Goal: Transaction & Acquisition: Obtain resource

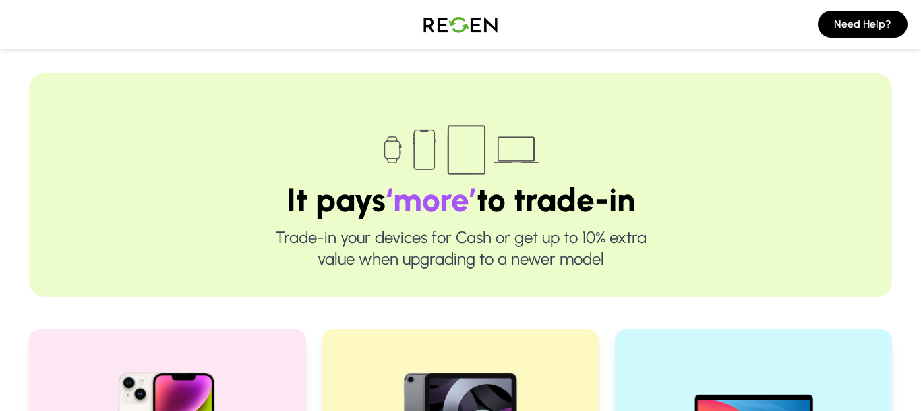
scroll to position [268, 0]
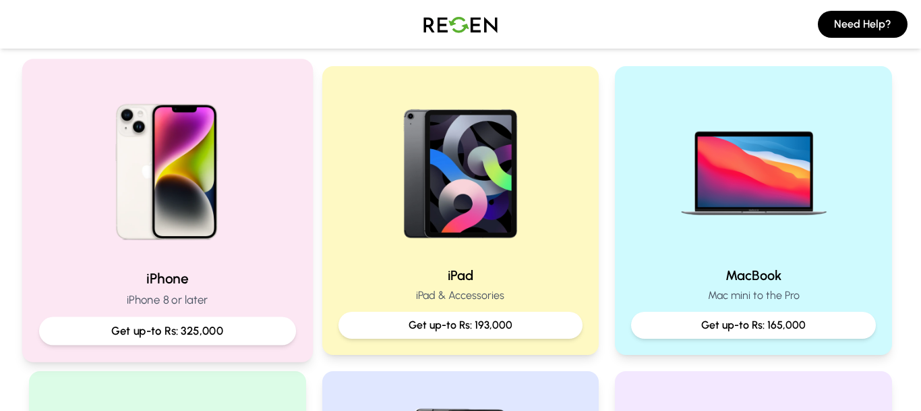
click at [238, 335] on div "Get up-to Rs: 325,000" at bounding box center [167, 331] width 257 height 28
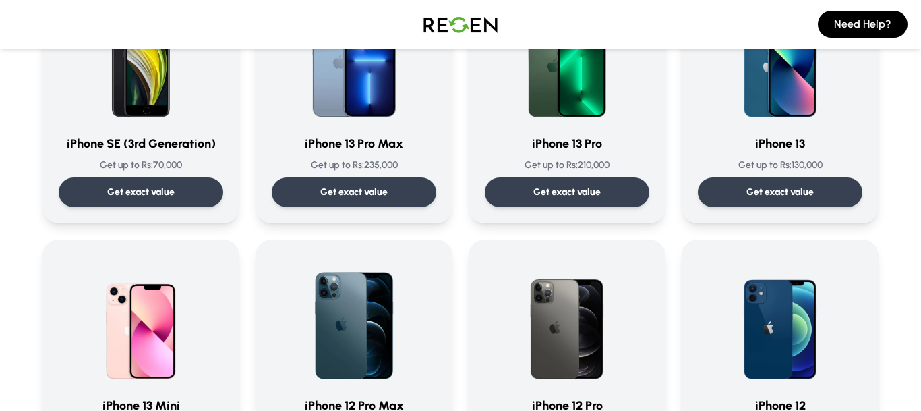
scroll to position [702, 0]
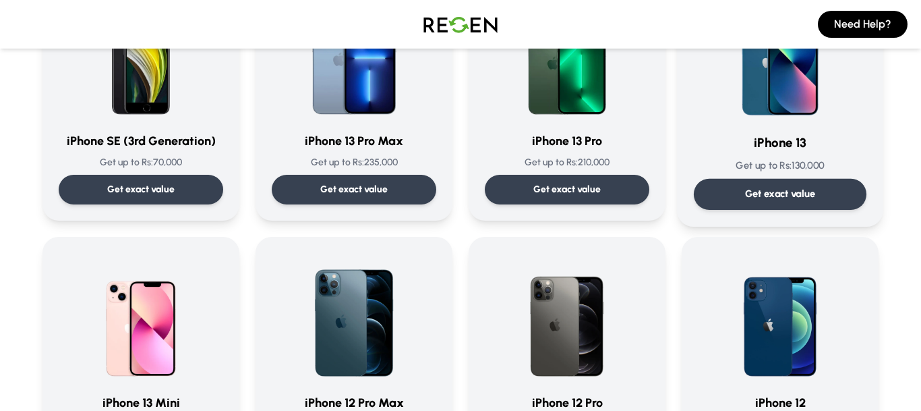
click at [782, 196] on p "Get exact value" at bounding box center [780, 194] width 71 height 14
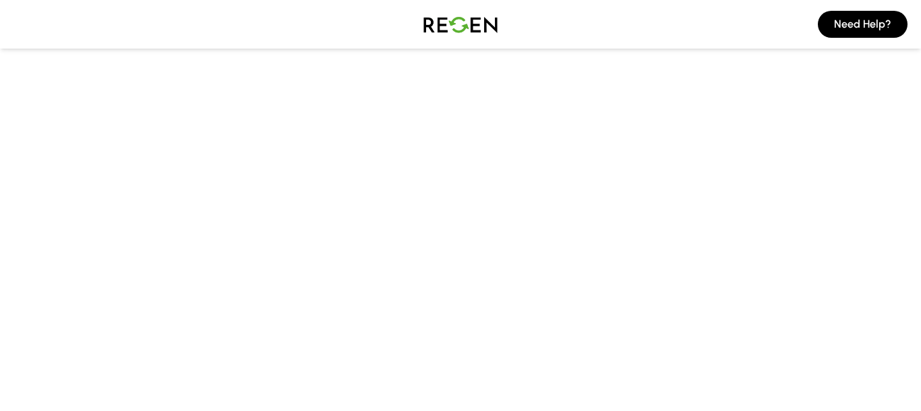
scroll to position [113, 0]
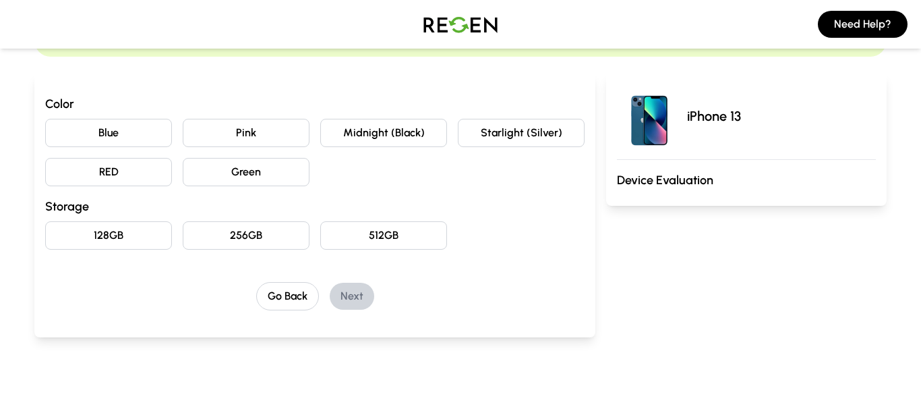
click at [121, 236] on button "128GB" at bounding box center [108, 235] width 127 height 28
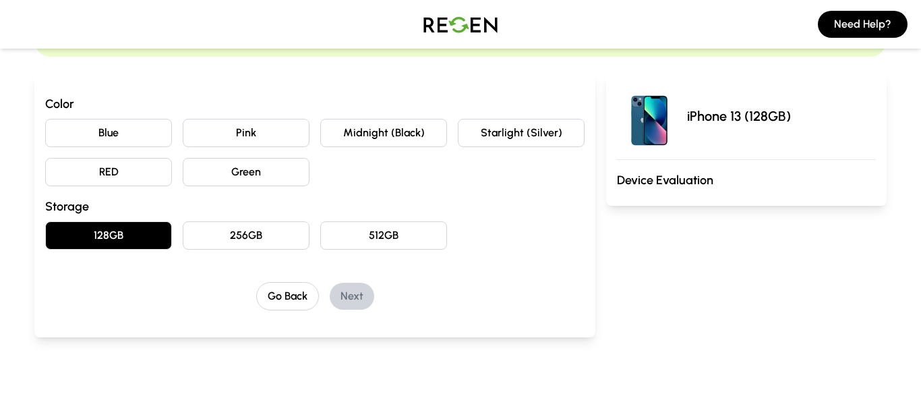
click at [129, 131] on button "Blue" at bounding box center [108, 133] width 127 height 28
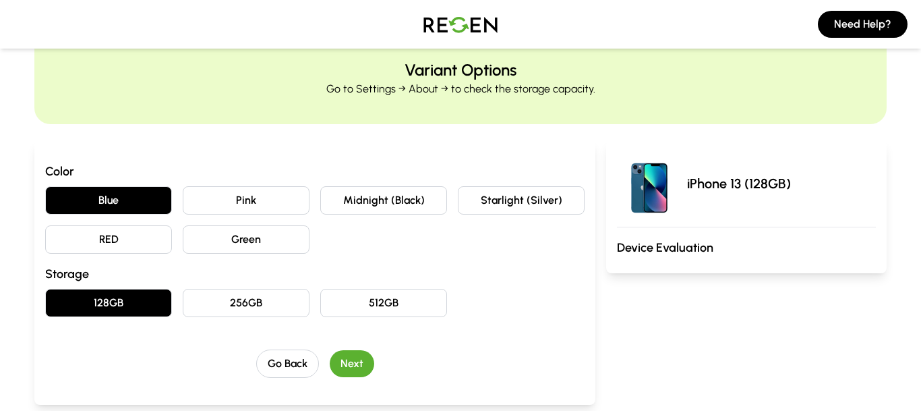
scroll to position [30, 0]
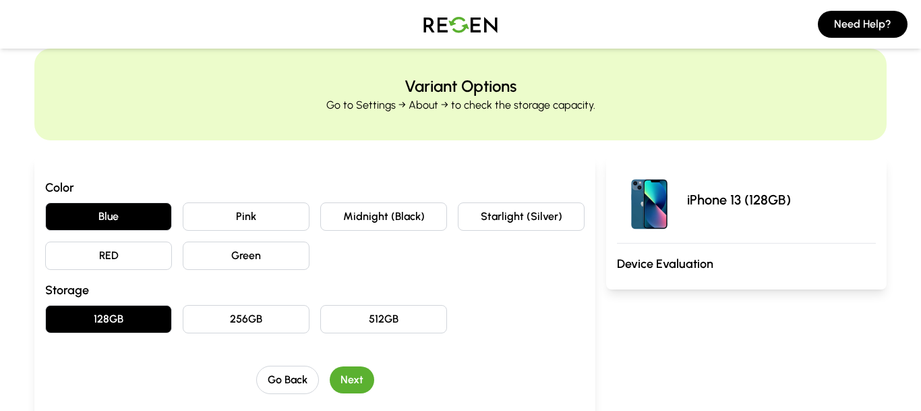
click at [351, 384] on button "Next" at bounding box center [352, 379] width 44 height 27
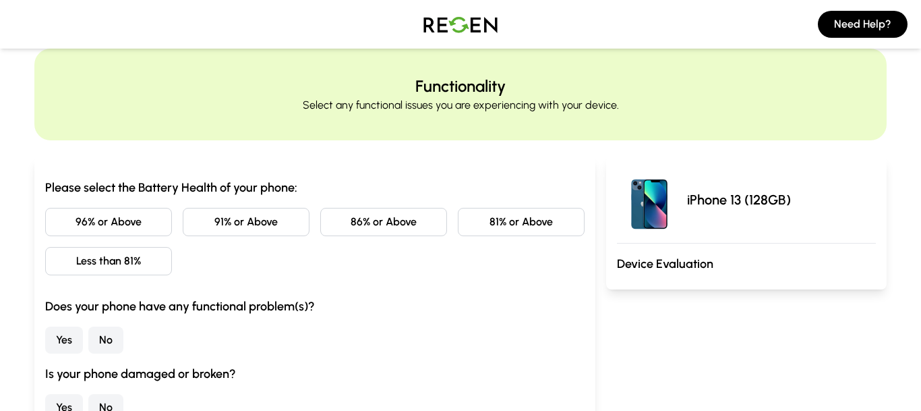
click at [411, 218] on button "86% or Above" at bounding box center [383, 222] width 127 height 28
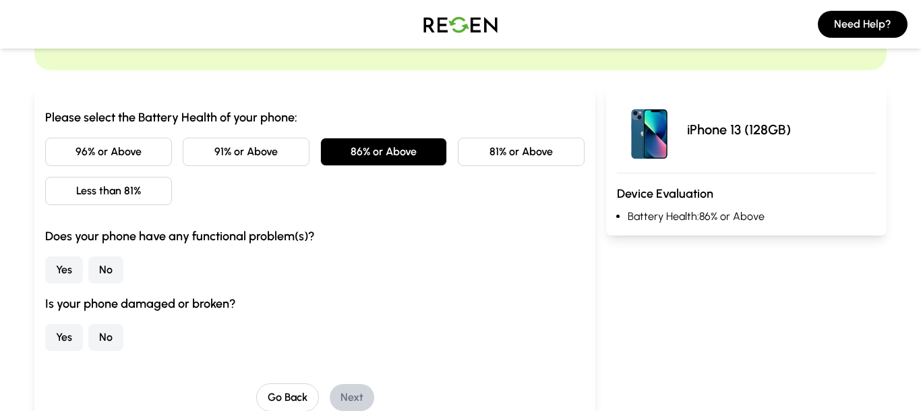
scroll to position [111, 0]
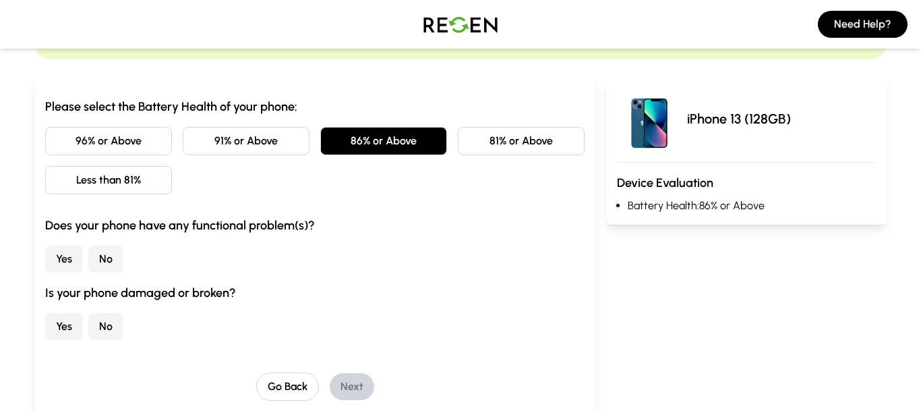
click at [107, 258] on button "No" at bounding box center [105, 258] width 35 height 27
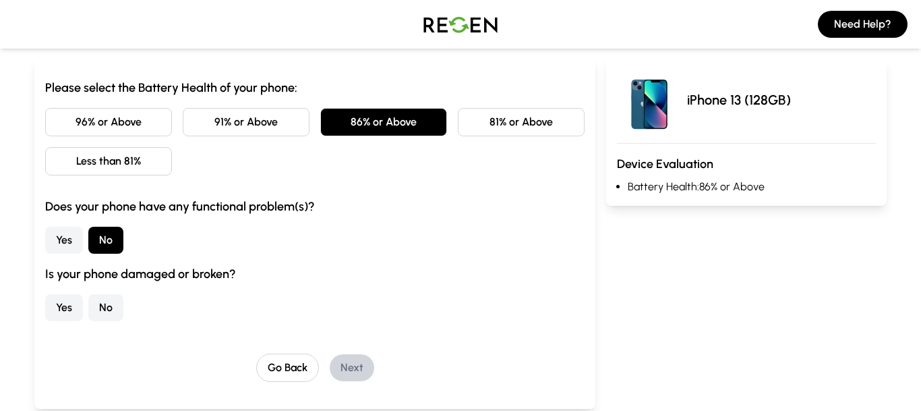
scroll to position [138, 0]
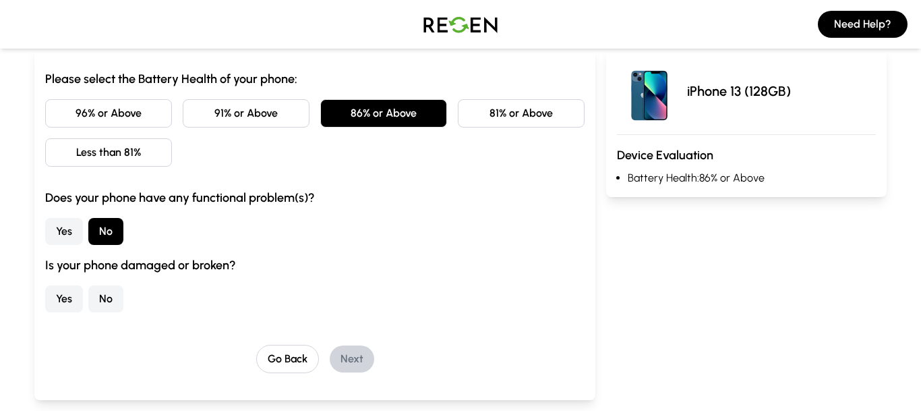
click at [107, 302] on button "No" at bounding box center [105, 298] width 35 height 27
click at [355, 362] on button "Next" at bounding box center [352, 358] width 44 height 27
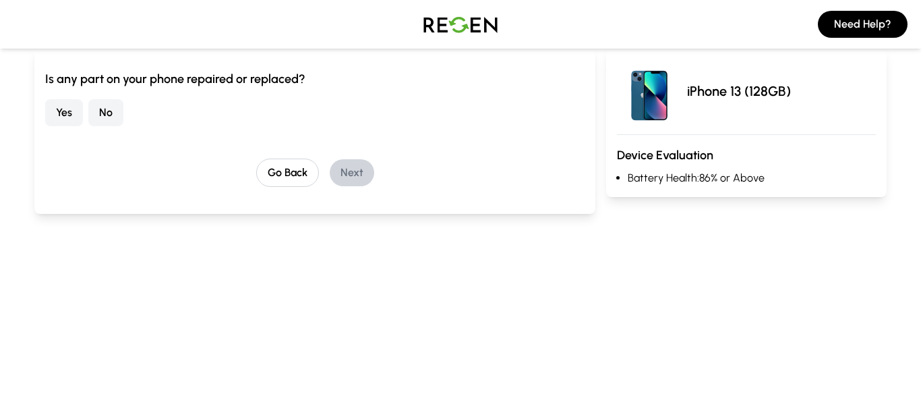
click at [105, 115] on button "No" at bounding box center [105, 112] width 35 height 27
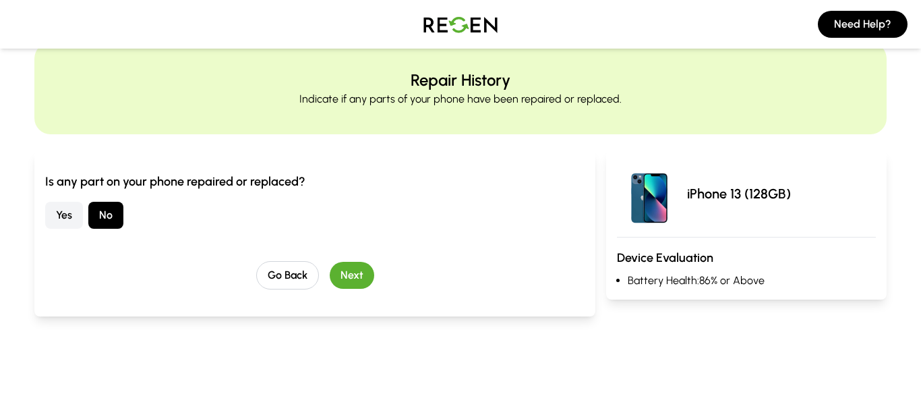
scroll to position [34, 0]
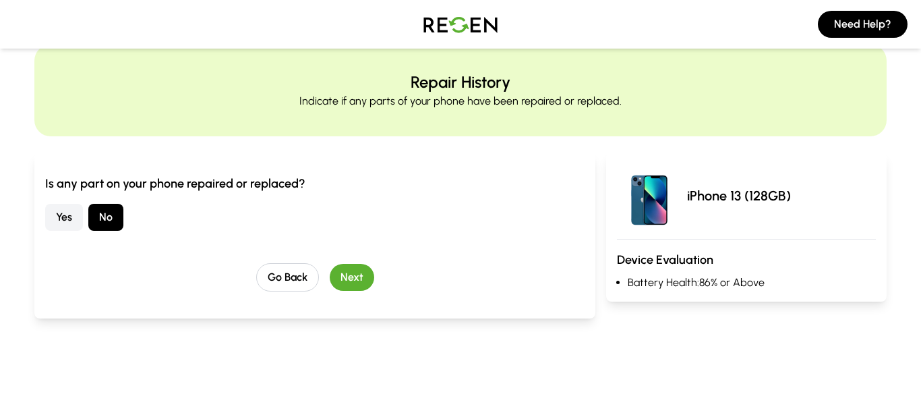
click at [354, 280] on button "Next" at bounding box center [352, 277] width 44 height 27
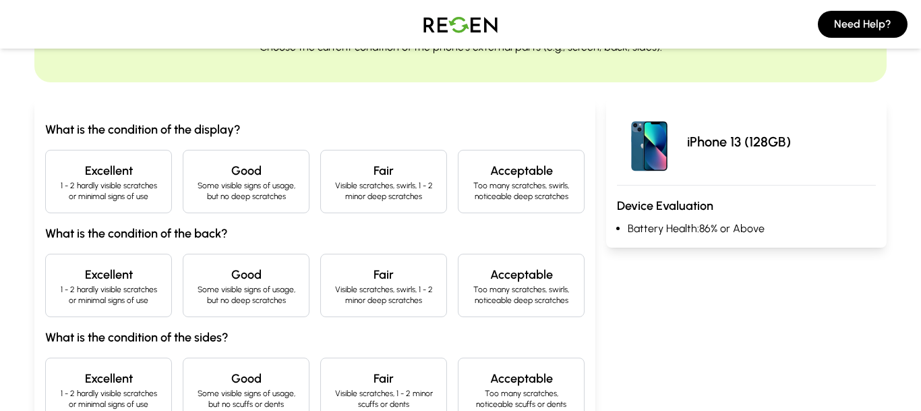
scroll to position [90, 0]
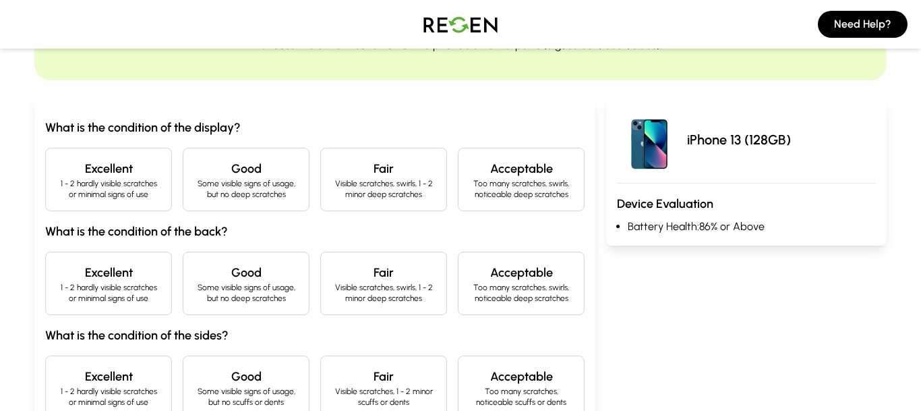
click at [113, 179] on p "1 - 2 hardly visible scratches or minimal signs of use" at bounding box center [109, 189] width 104 height 22
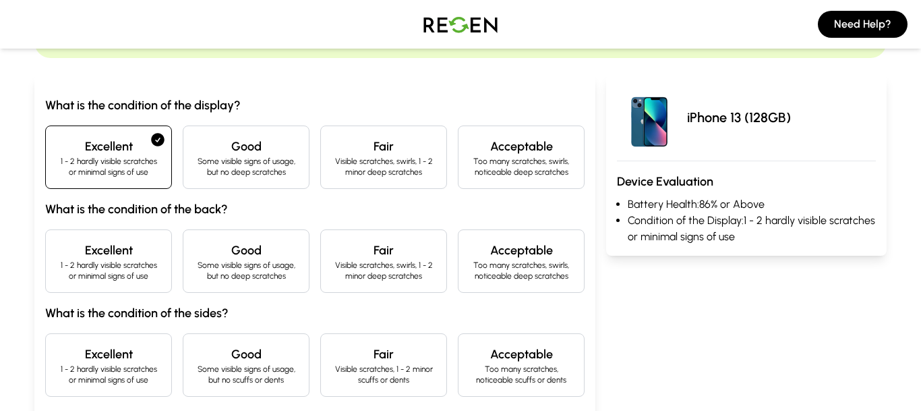
scroll to position [165, 0]
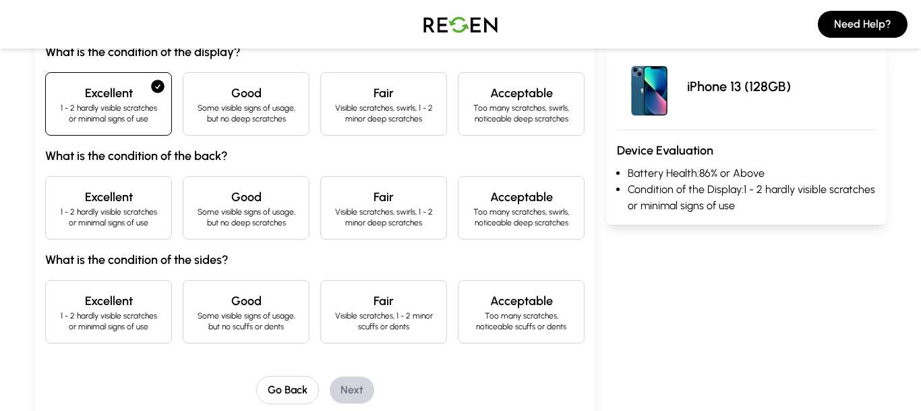
click at [142, 229] on div "Excellent 1 - 2 hardly visible scratches or minimal signs of use" at bounding box center [108, 207] width 127 height 63
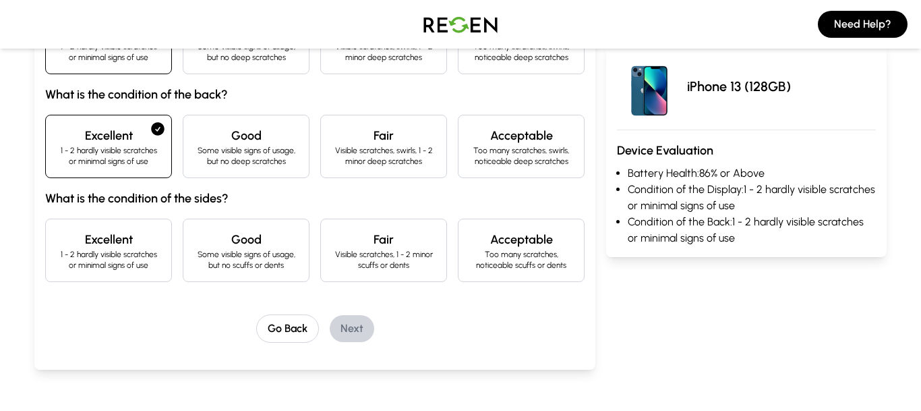
click at [136, 270] on div "Excellent 1 - 2 hardly visible scratches or minimal signs of use" at bounding box center [108, 249] width 127 height 63
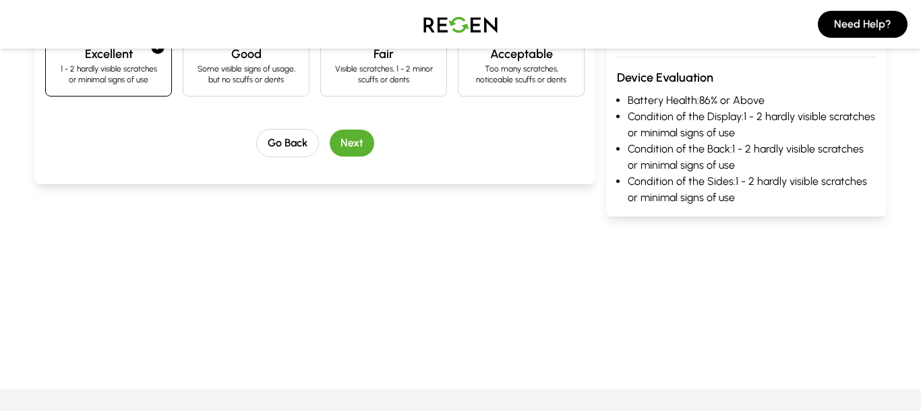
scroll to position [411, 0]
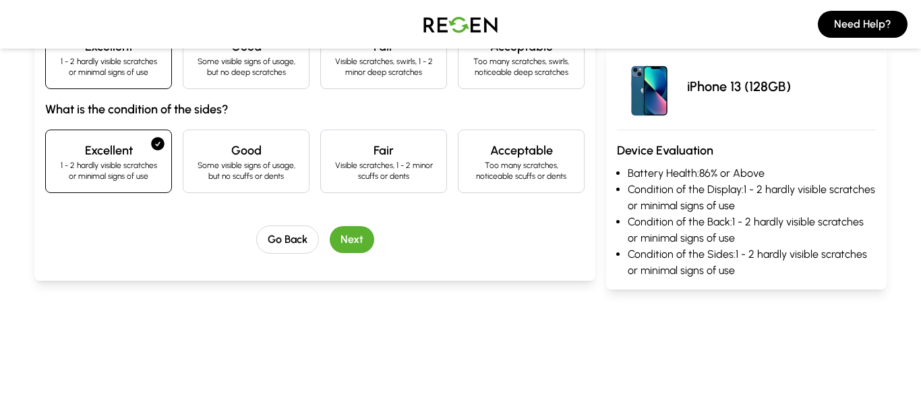
click at [357, 239] on button "Next" at bounding box center [352, 239] width 44 height 27
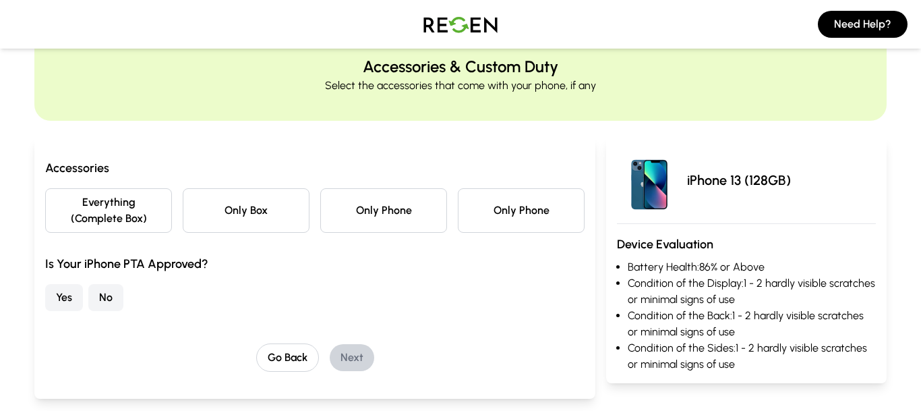
scroll to position [48, 0]
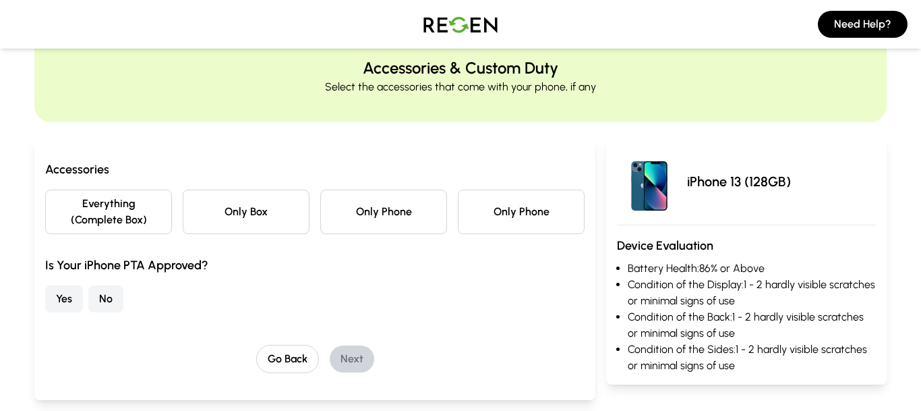
click at [407, 233] on button "Only Phone" at bounding box center [383, 211] width 127 height 44
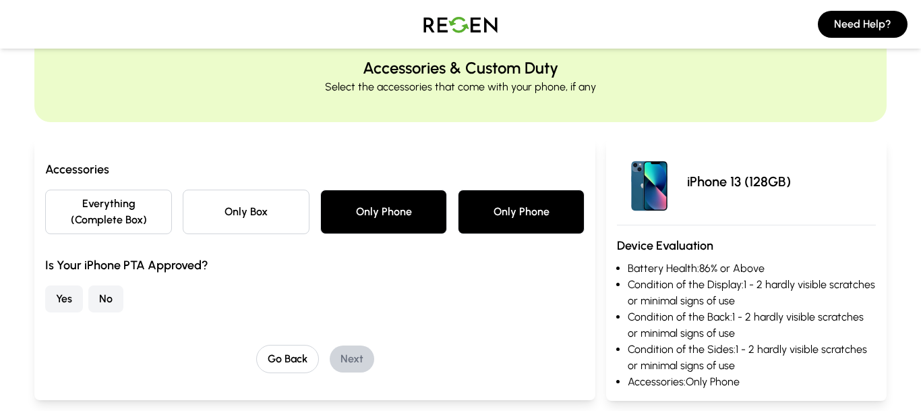
click at [100, 298] on button "No" at bounding box center [105, 298] width 35 height 27
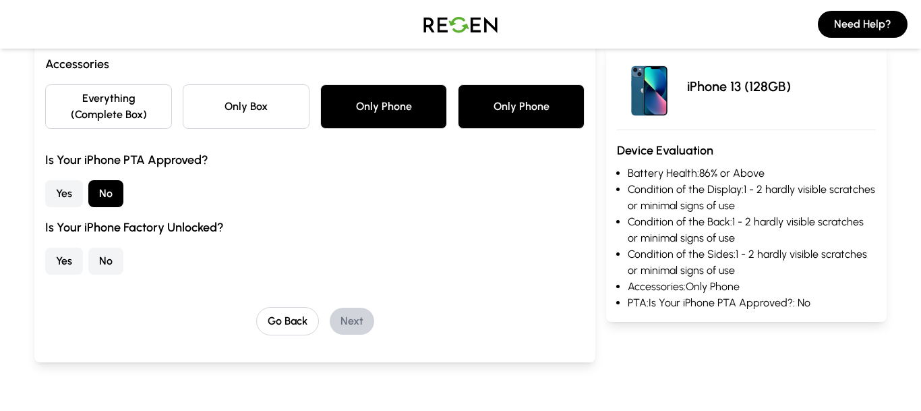
scroll to position [152, 0]
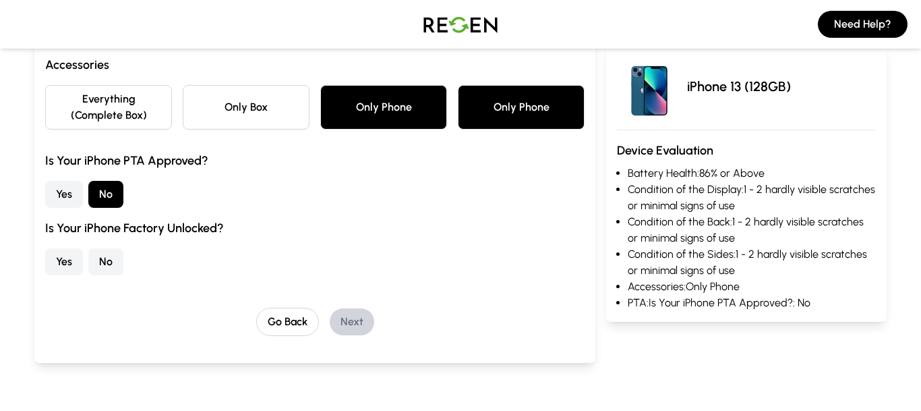
click at [106, 264] on button "No" at bounding box center [105, 261] width 35 height 27
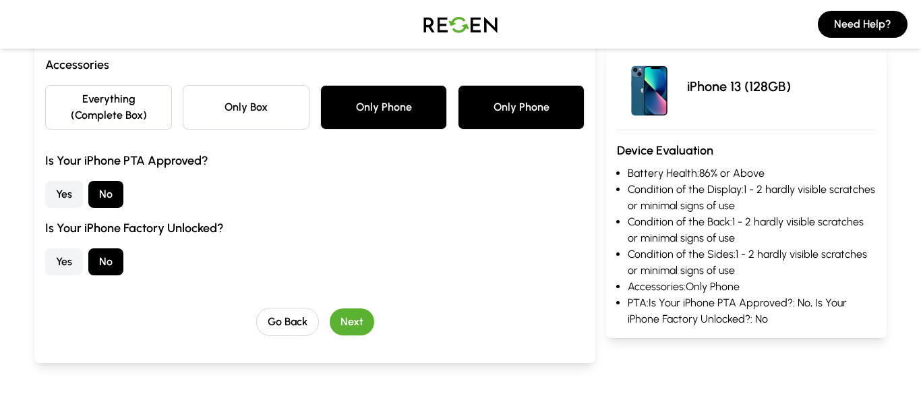
click at [355, 326] on button "Next" at bounding box center [352, 321] width 44 height 27
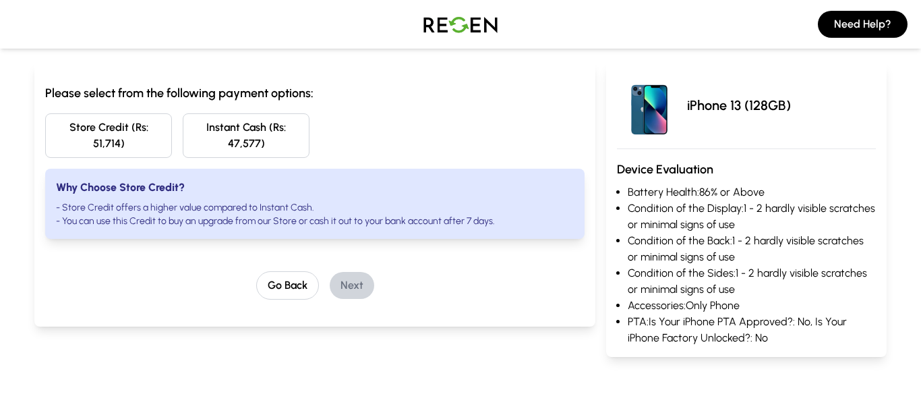
scroll to position [123, 0]
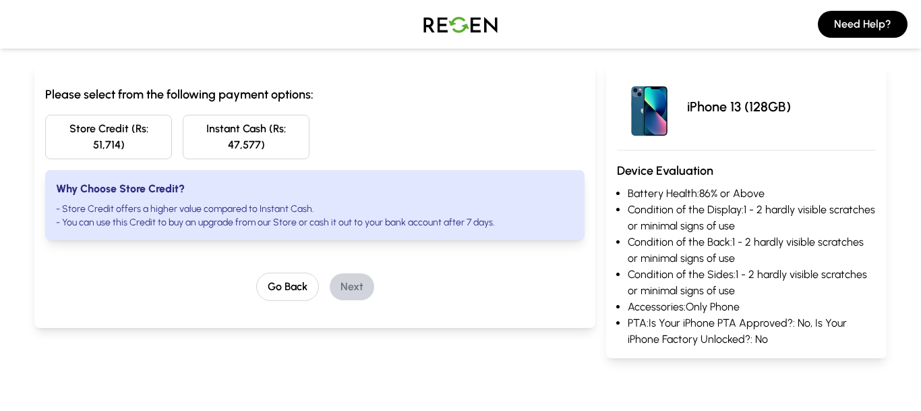
click at [140, 133] on button "Store Credit (Rs: 51,714)" at bounding box center [108, 137] width 127 height 44
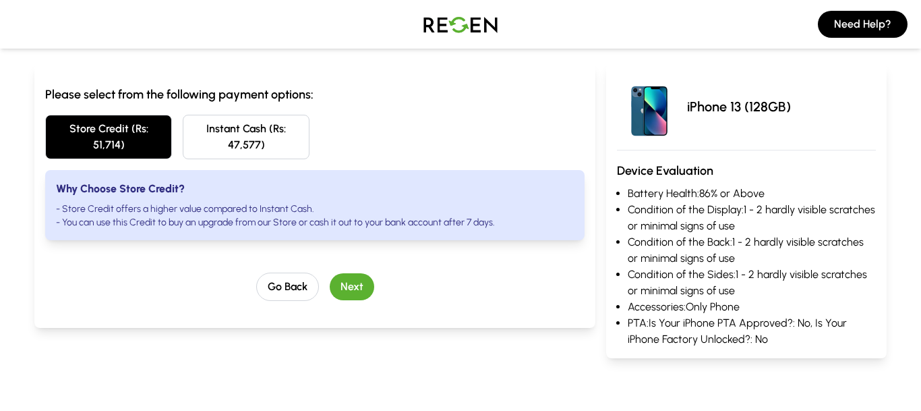
click at [344, 292] on button "Next" at bounding box center [352, 286] width 44 height 27
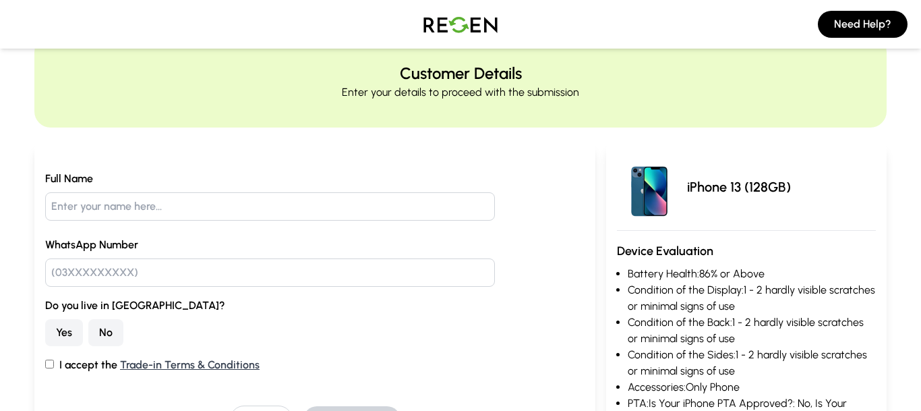
scroll to position [0, 0]
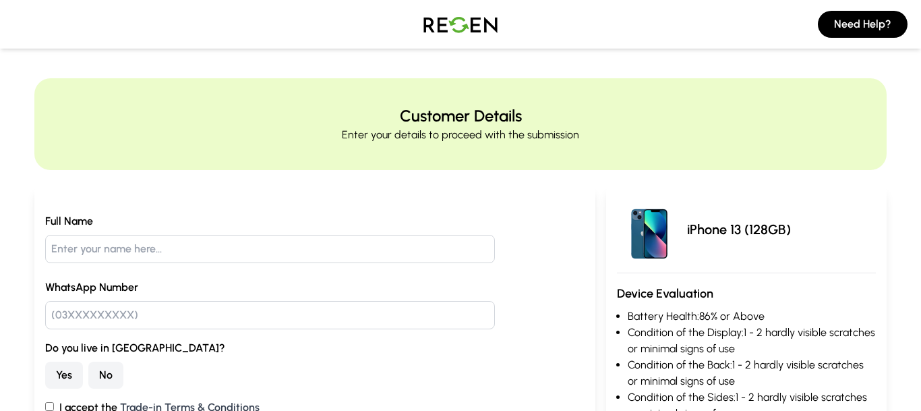
click at [241, 261] on input "text" at bounding box center [270, 249] width 450 height 28
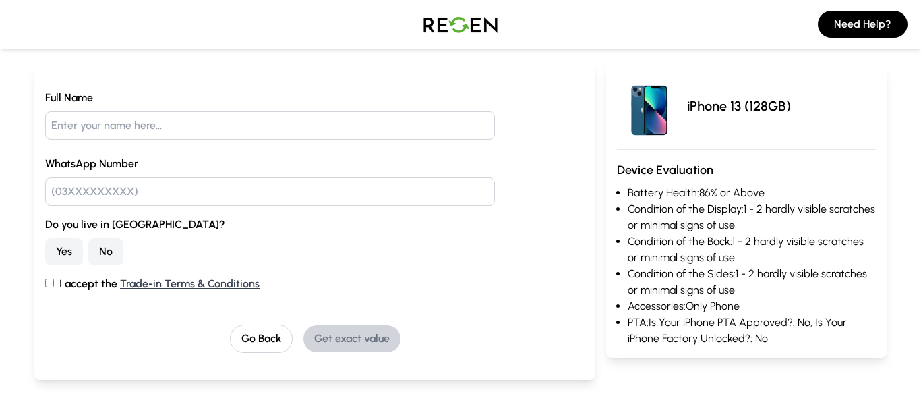
scroll to position [128, 0]
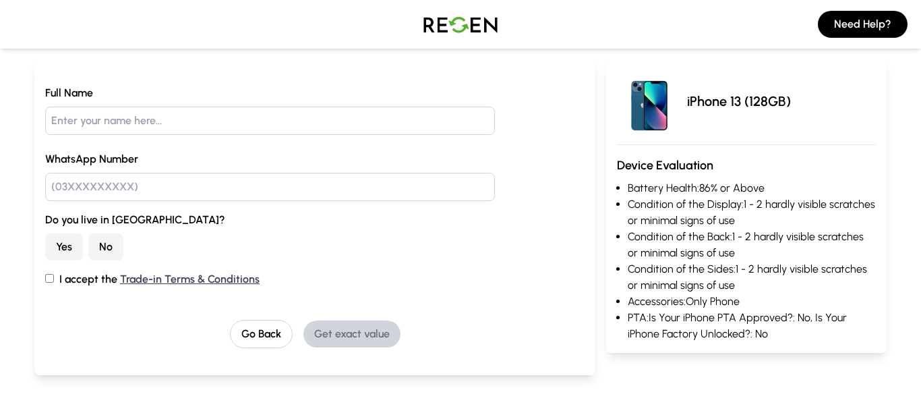
click at [109, 245] on button "No" at bounding box center [105, 246] width 35 height 27
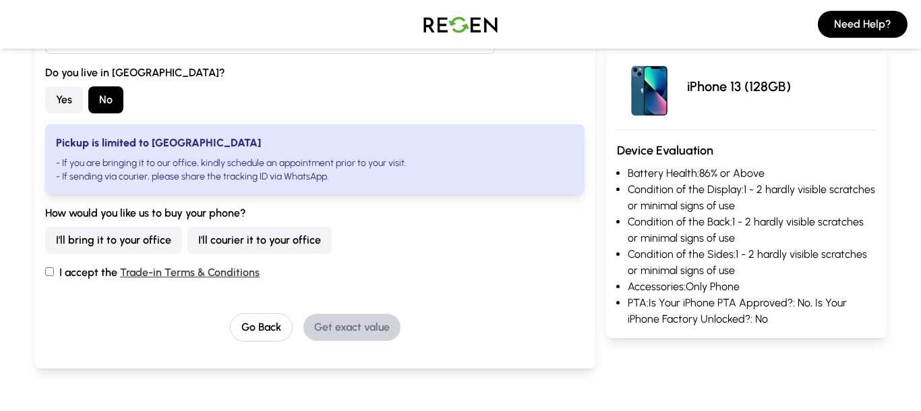
scroll to position [289, 0]
